Goal: Information Seeking & Learning: Learn about a topic

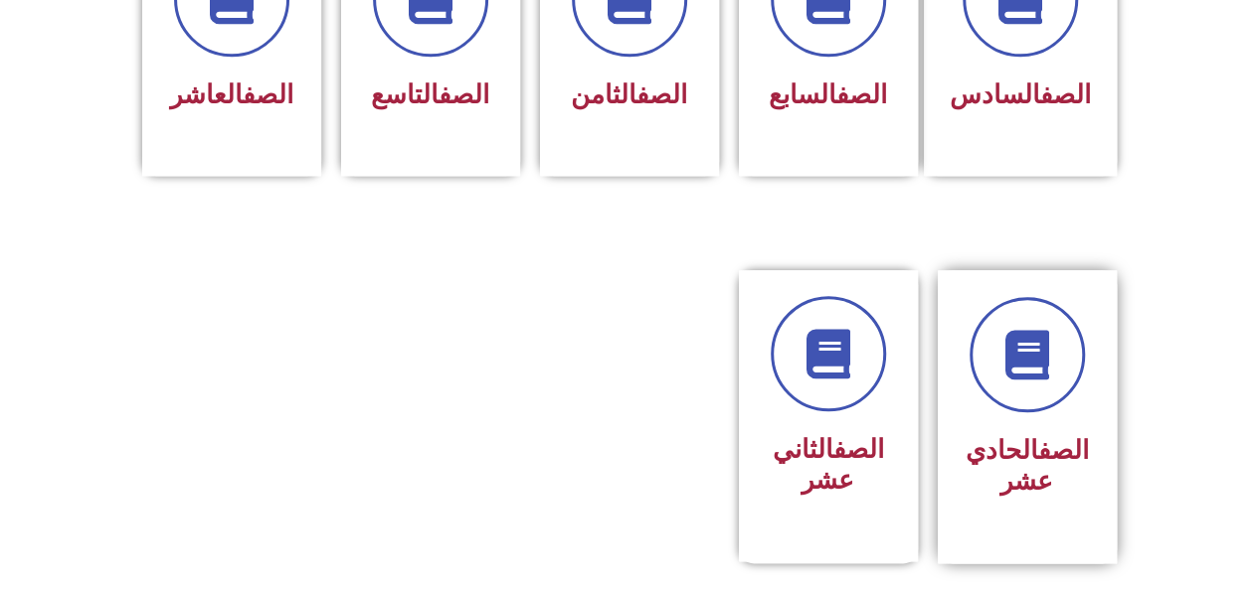
scroll to position [992, 0]
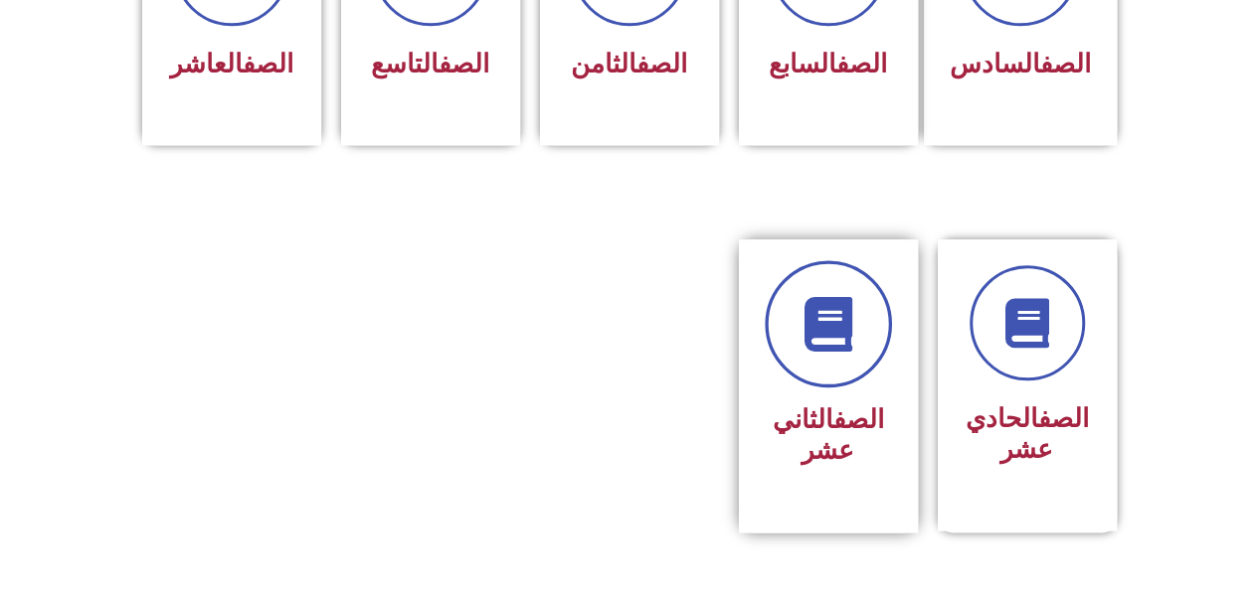
click at [819, 313] on icon at bounding box center [827, 324] width 55 height 55
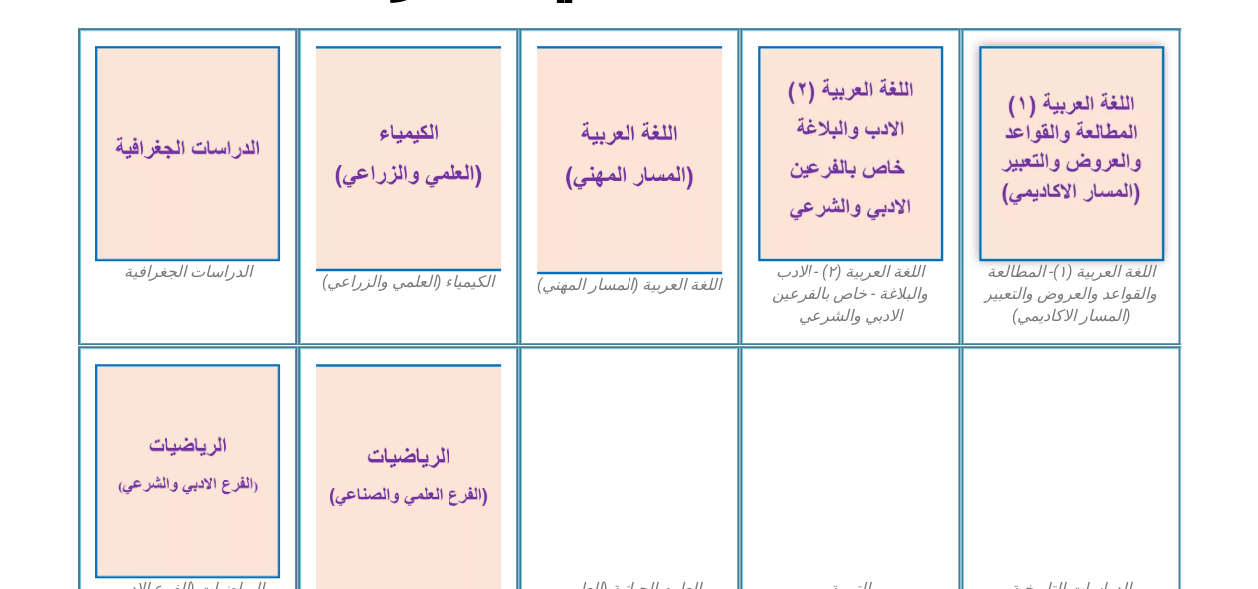
scroll to position [543, 0]
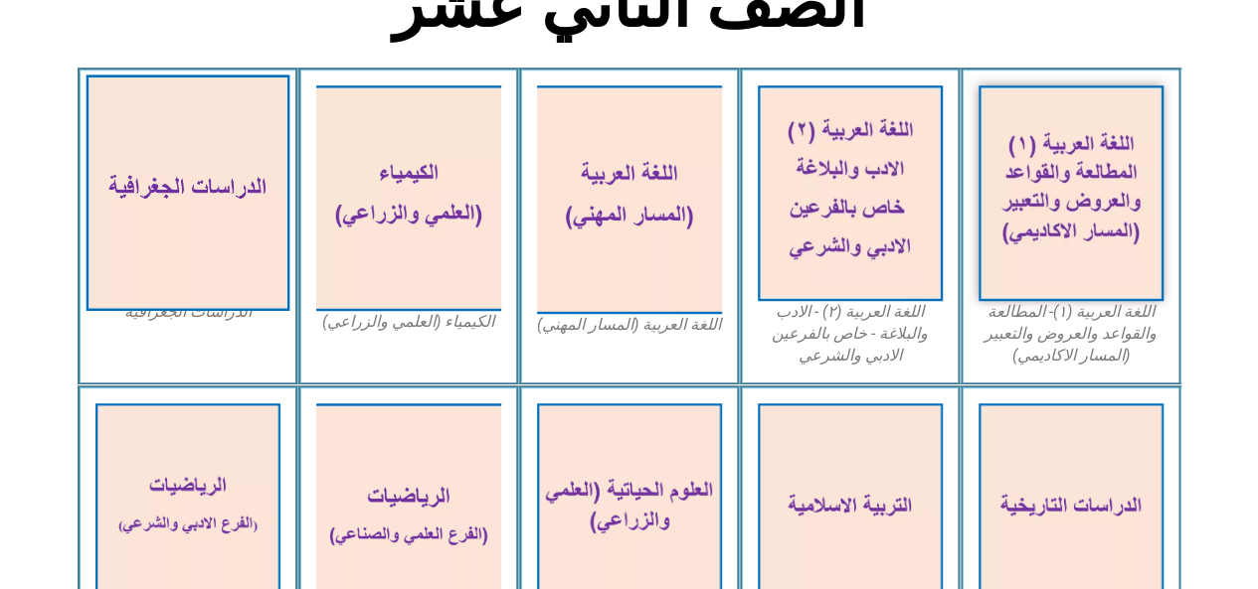
click at [226, 178] on img at bounding box center [187, 193] width 204 height 237
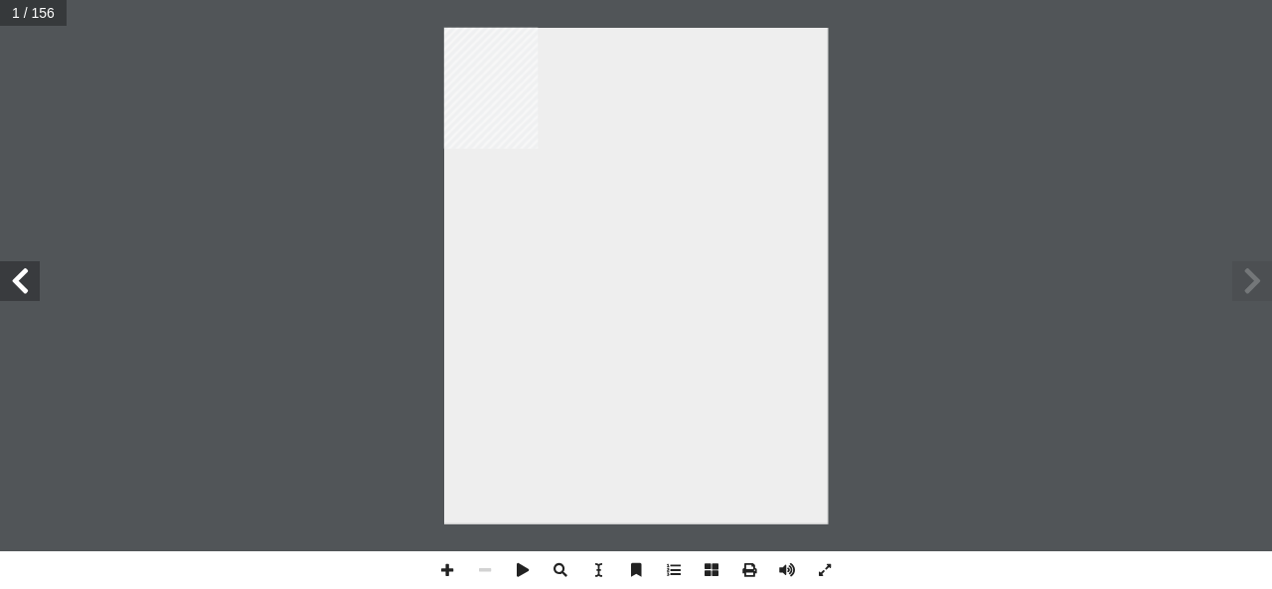
click at [16, 299] on span at bounding box center [20, 281] width 40 height 40
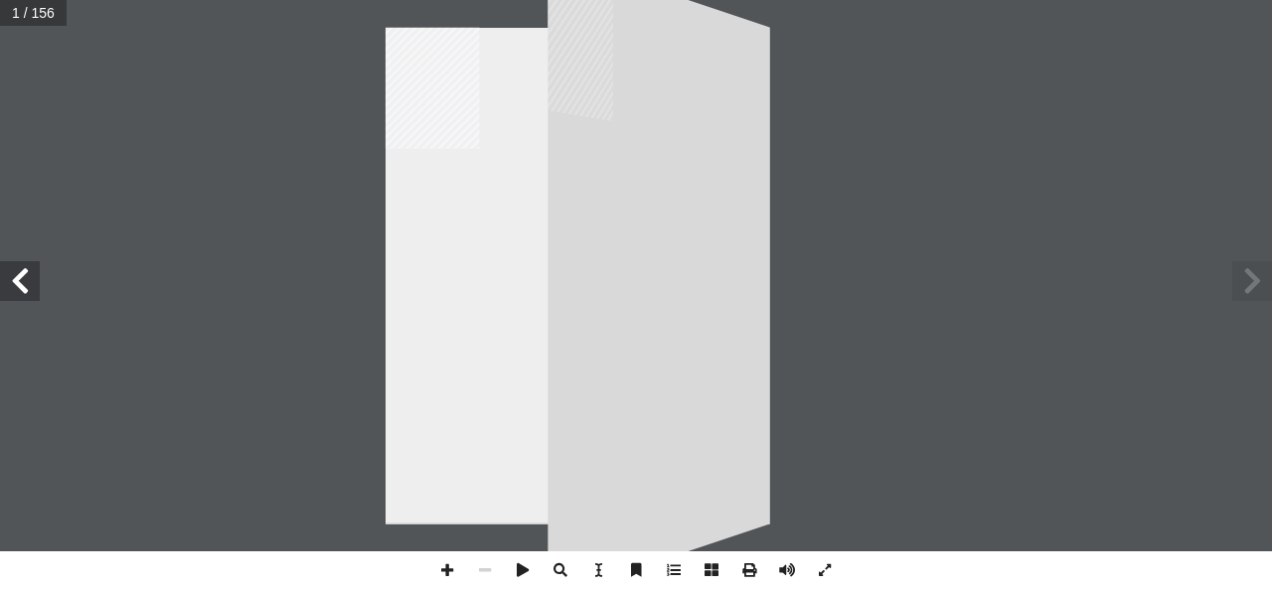
click at [18, 284] on span at bounding box center [20, 281] width 40 height 40
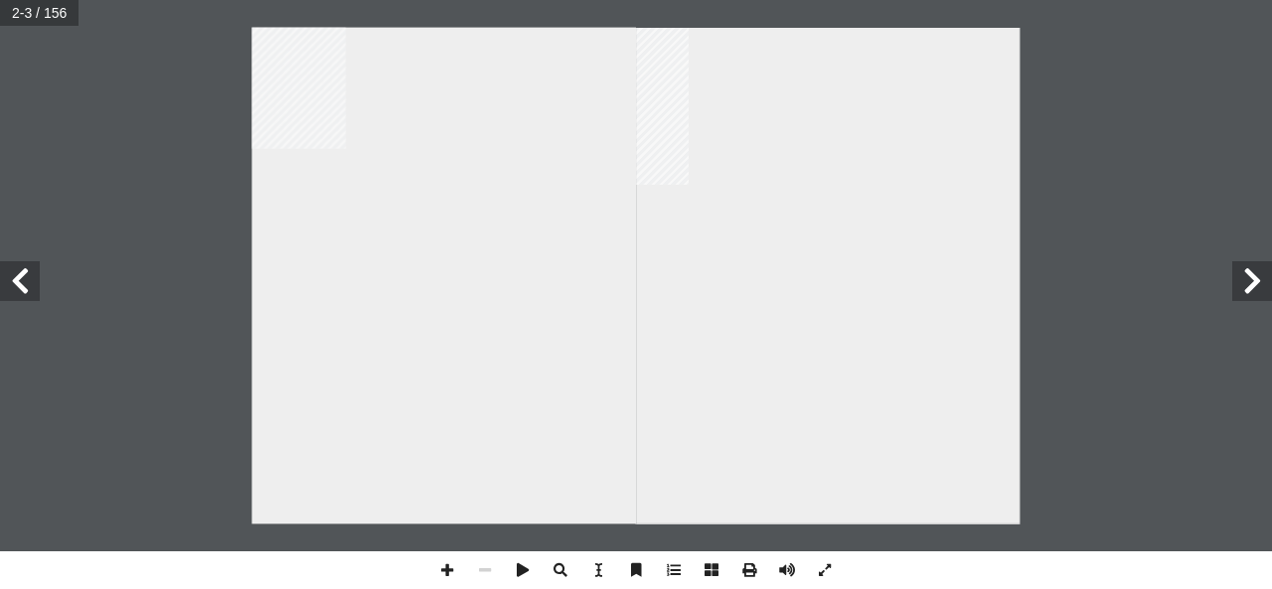
click at [18, 284] on span at bounding box center [20, 281] width 40 height 40
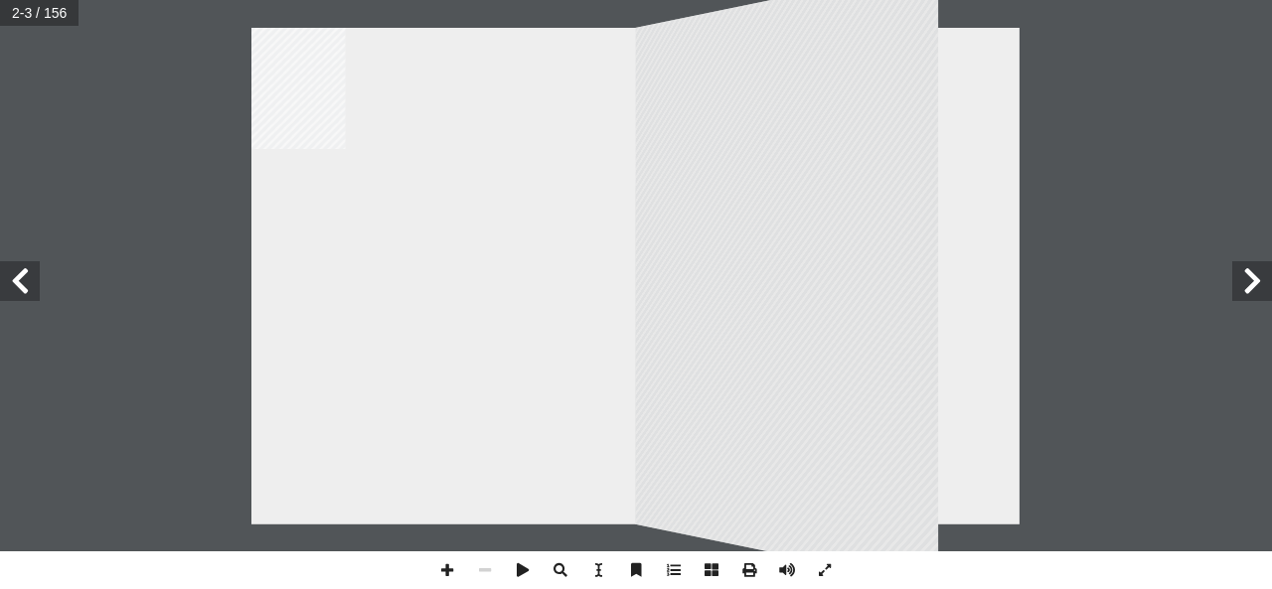
click at [17, 285] on span at bounding box center [20, 281] width 40 height 40
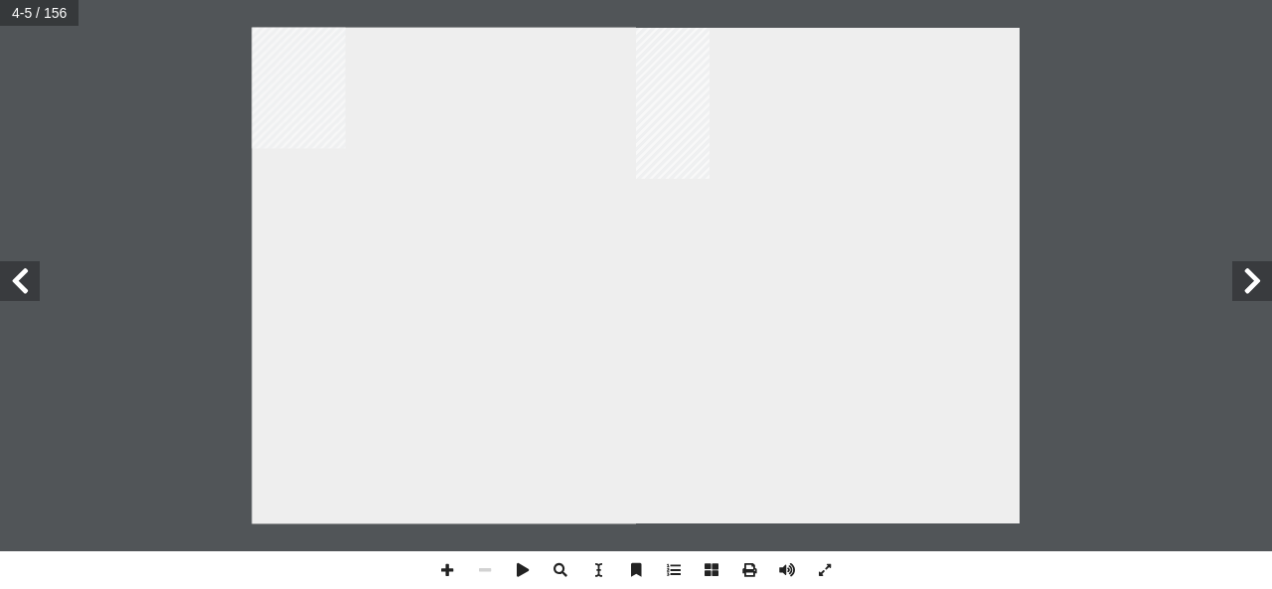
click at [18, 281] on span at bounding box center [20, 281] width 40 height 40
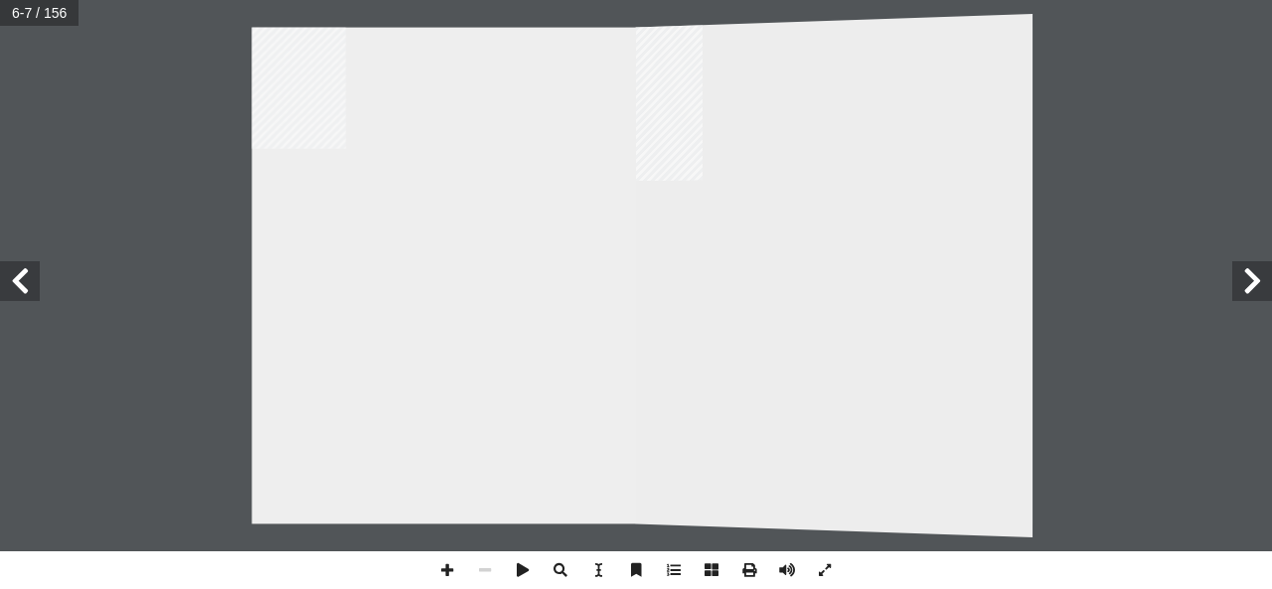
click at [18, 281] on span at bounding box center [20, 281] width 40 height 40
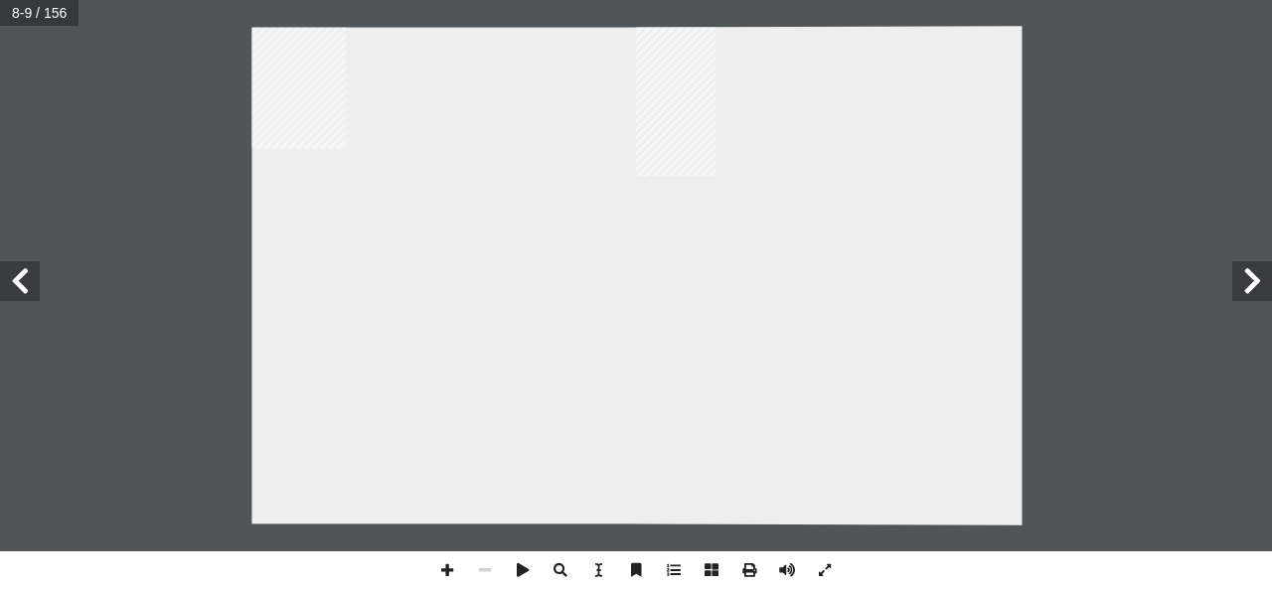
click at [18, 281] on span at bounding box center [20, 281] width 40 height 40
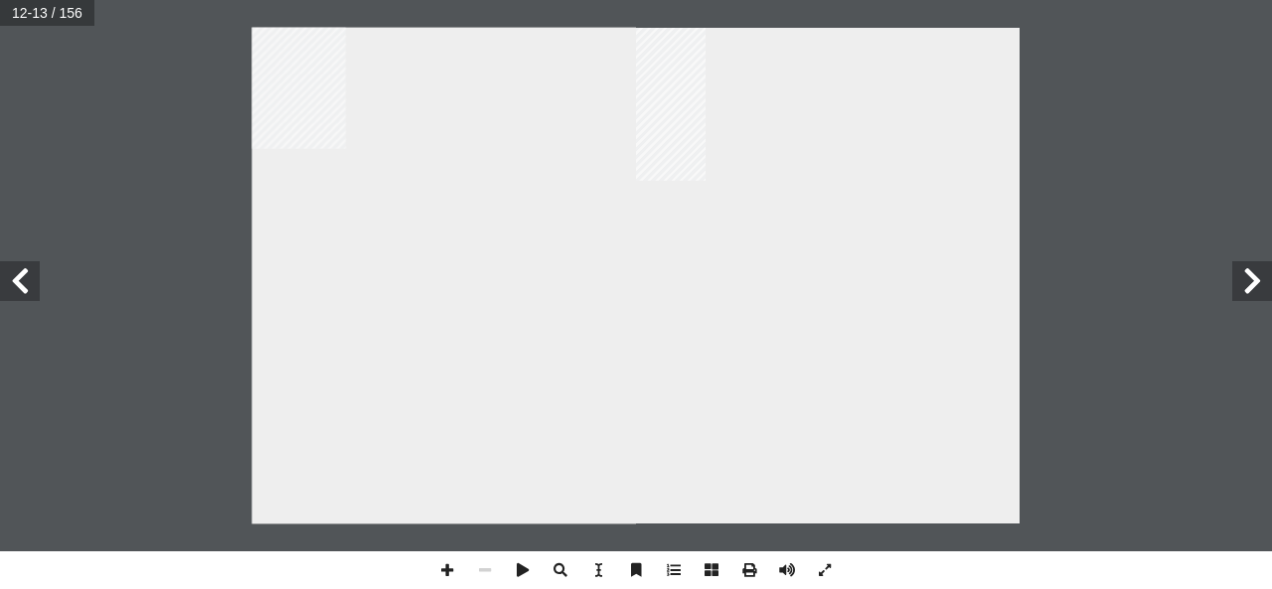
click at [1257, 281] on span at bounding box center [1253, 281] width 40 height 40
click at [9, 292] on span at bounding box center [20, 281] width 40 height 40
click at [1237, 279] on span at bounding box center [1253, 281] width 40 height 40
click at [434, 265] on div "7 رض، كمــ� هــو فــي أ لــى ســطح ال� إ شــع�ع الشمســي الواصــل ا إ ، زادت كم…" at bounding box center [444, 276] width 385 height 497
click at [8, 287] on span at bounding box center [20, 281] width 40 height 40
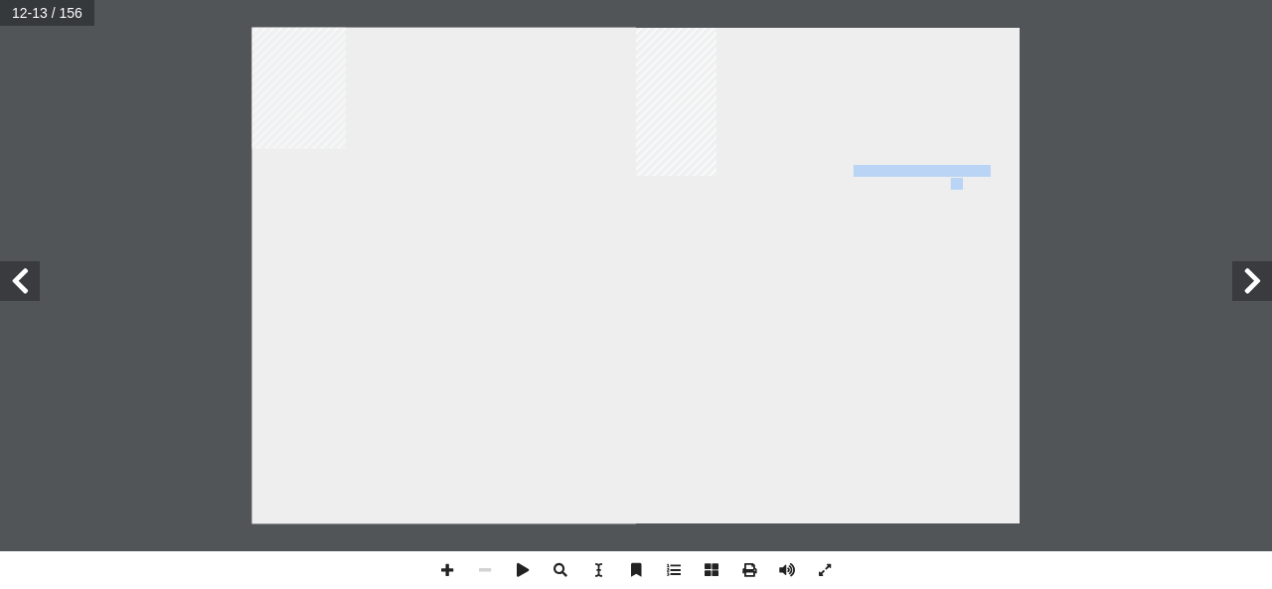
click at [964, 179] on div "٨ : ّ درجة حرارة الغلاف الجوي : ً ثانيا : ر، ونستنتج ِّ فك ُ ن ّ ونلاحظ الشكل، …" at bounding box center [828, 276] width 385 height 497
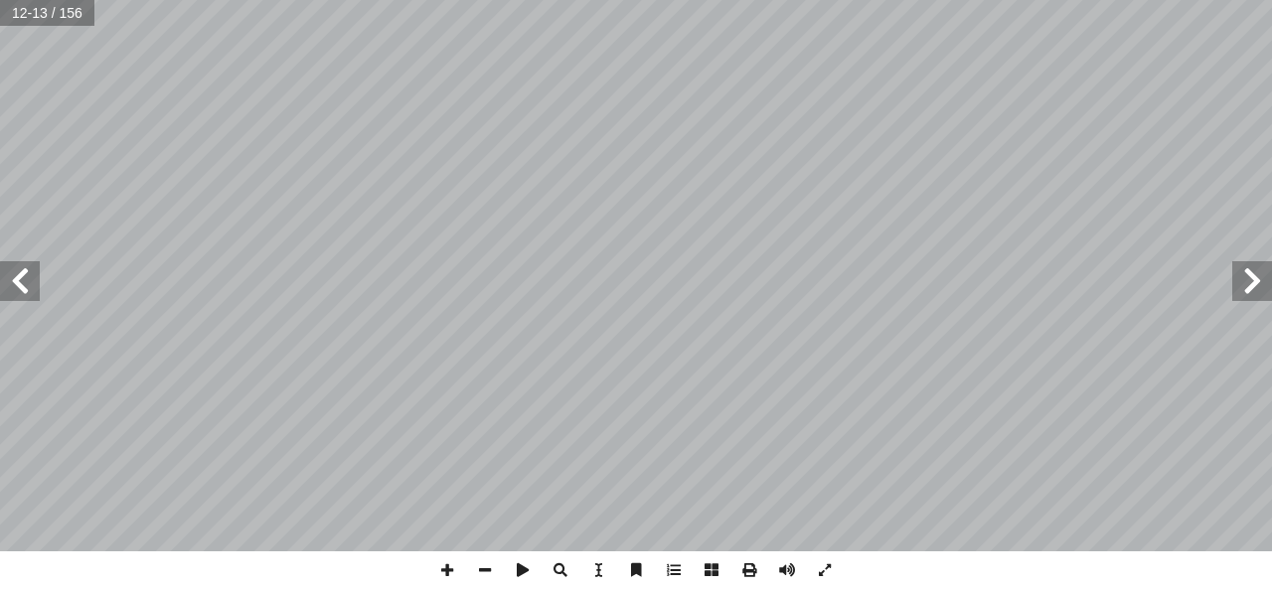
click at [14, 287] on span at bounding box center [20, 281] width 40 height 40
